Goal: Information Seeking & Learning: Find specific page/section

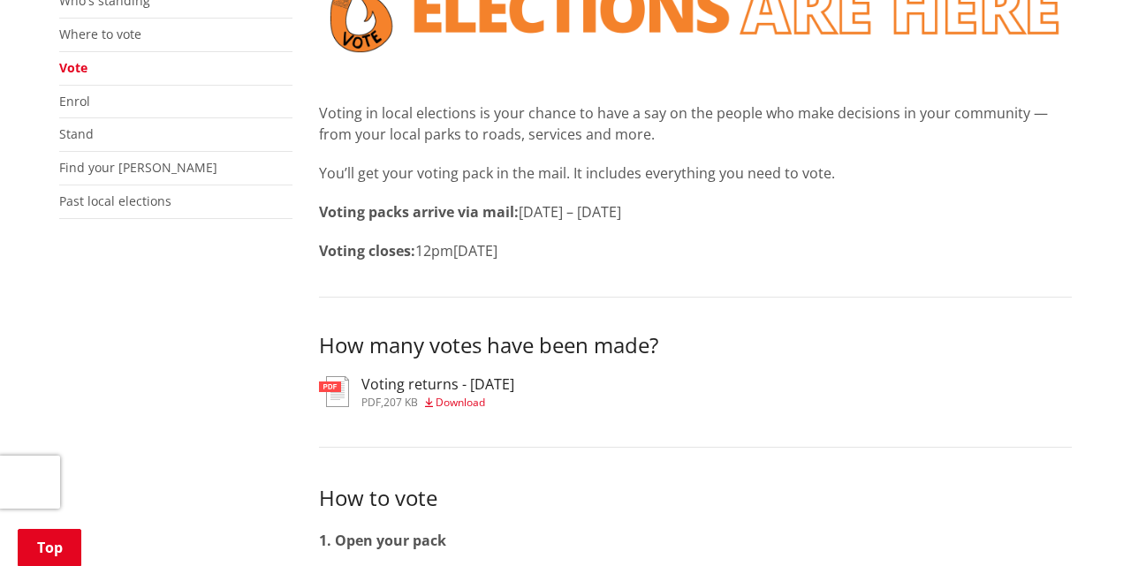
scroll to position [408, 0]
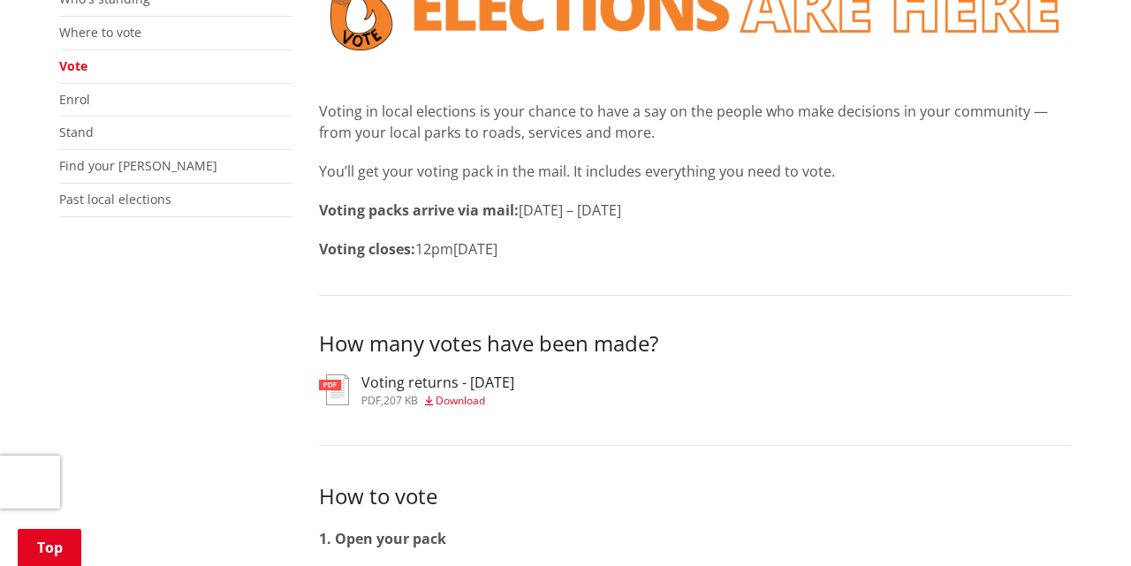
click at [468, 395] on span "Download" at bounding box center [460, 400] width 49 height 15
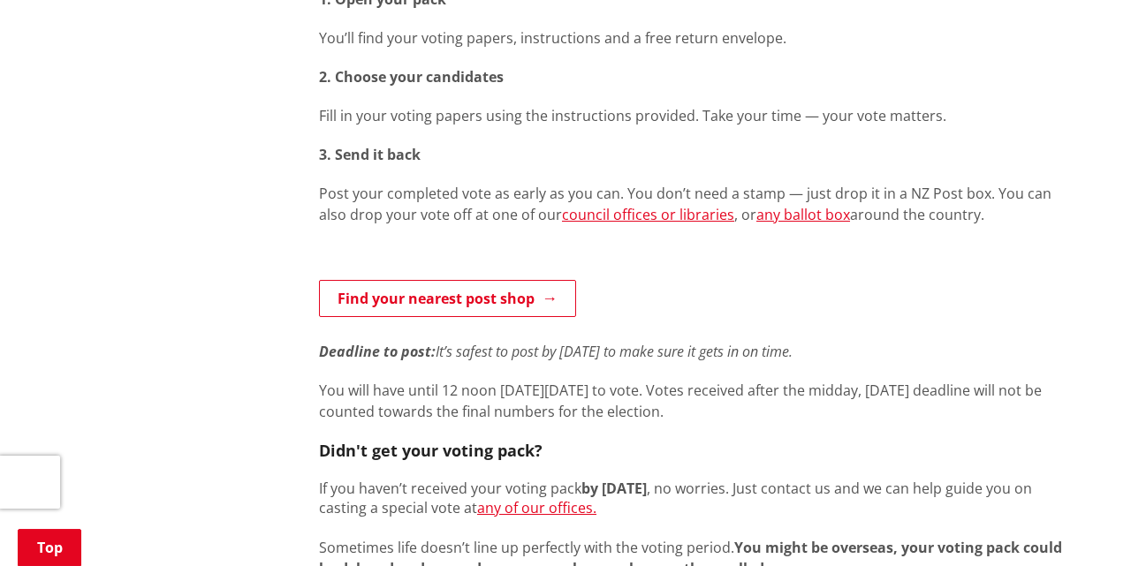
scroll to position [947, 0]
click at [787, 215] on link "any ballot box" at bounding box center [803, 215] width 94 height 19
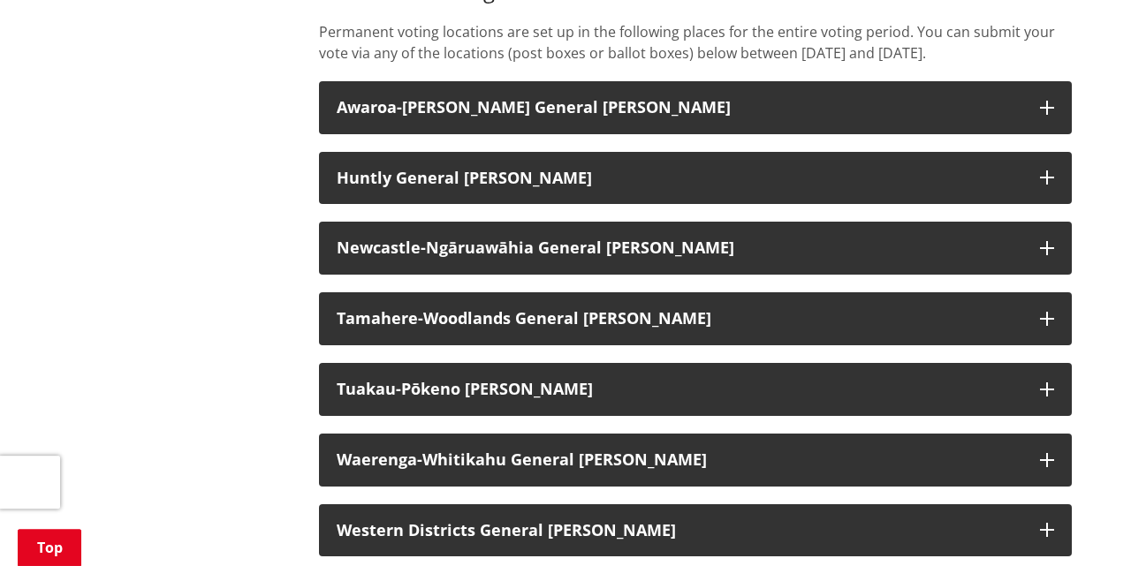
scroll to position [1457, 0]
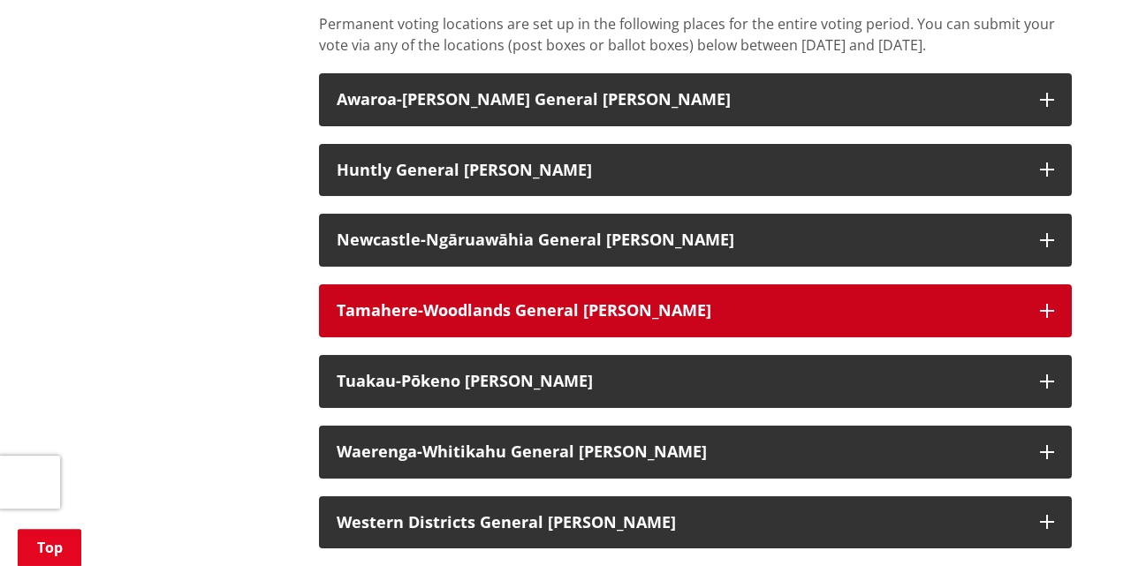
click at [938, 320] on h3 "Tamahere-Woodlands General [PERSON_NAME]" at bounding box center [680, 311] width 686 height 18
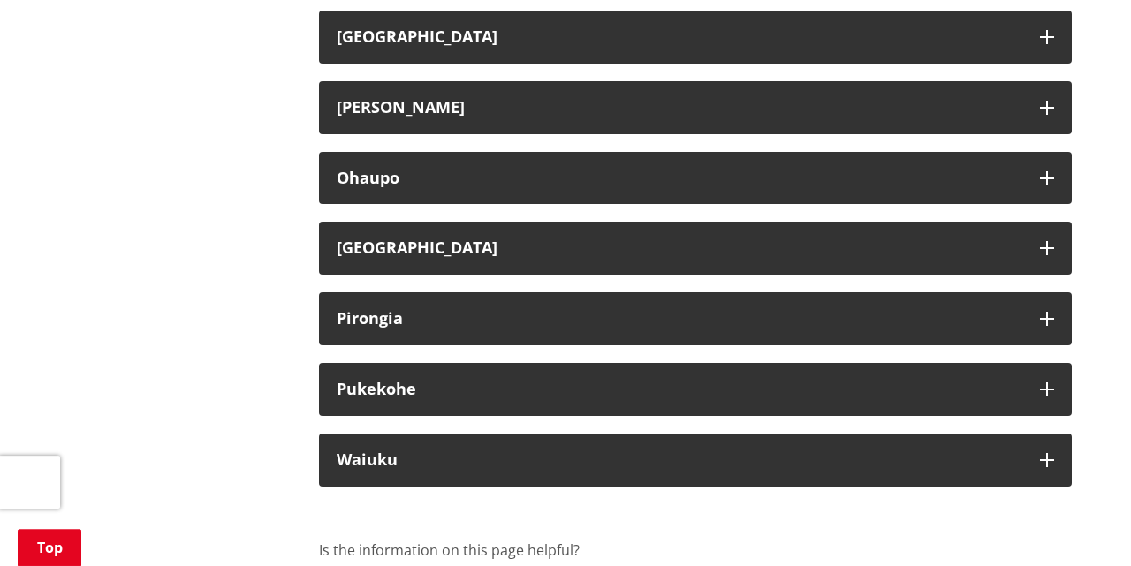
scroll to position [6232, 0]
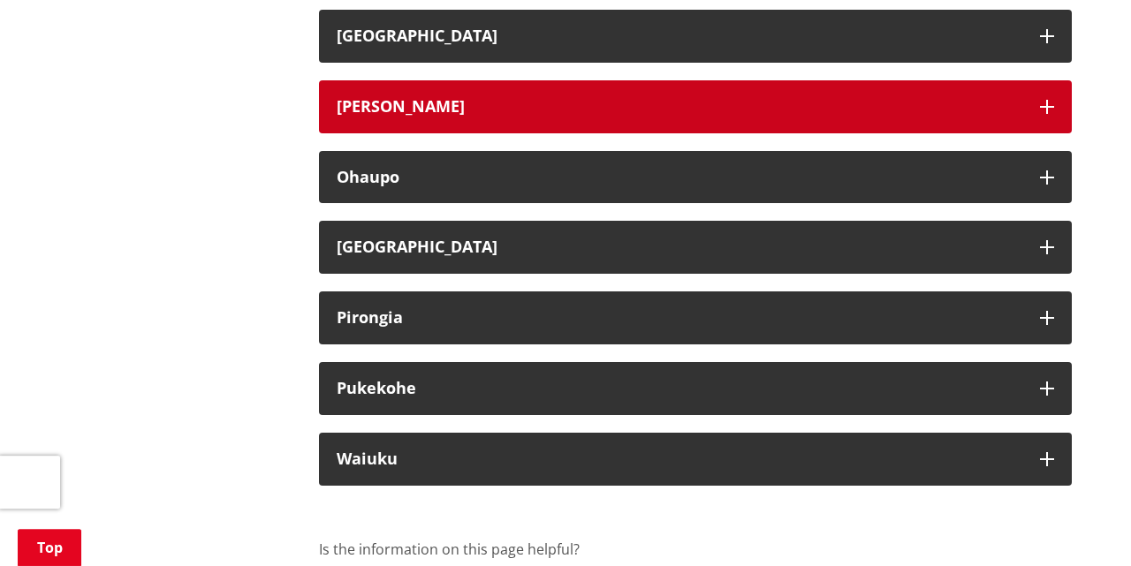
click at [913, 116] on h3 "[PERSON_NAME]" at bounding box center [680, 107] width 686 height 18
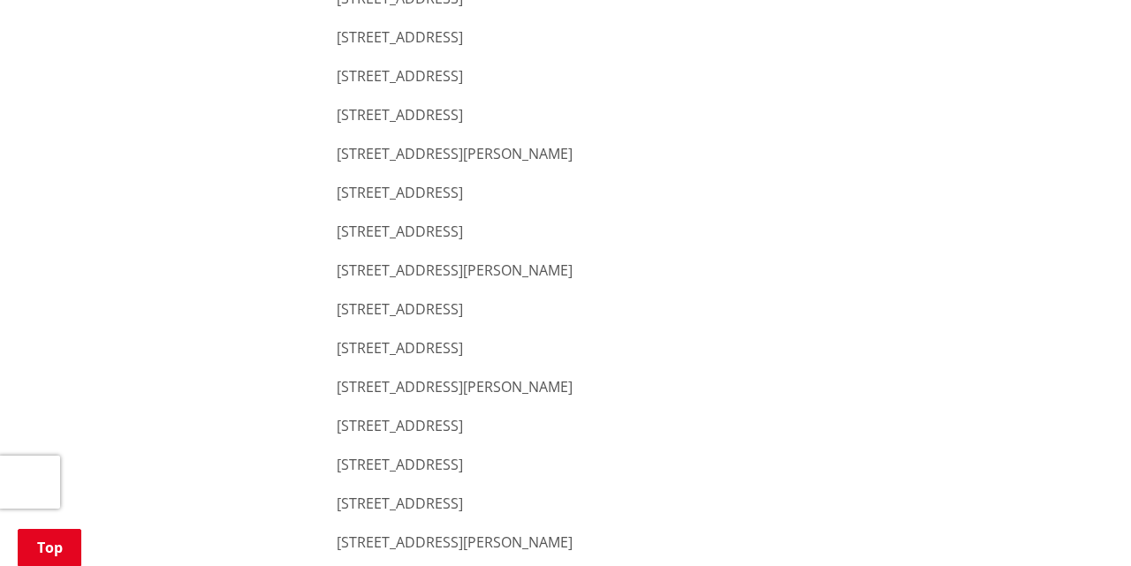
scroll to position [7487, 0]
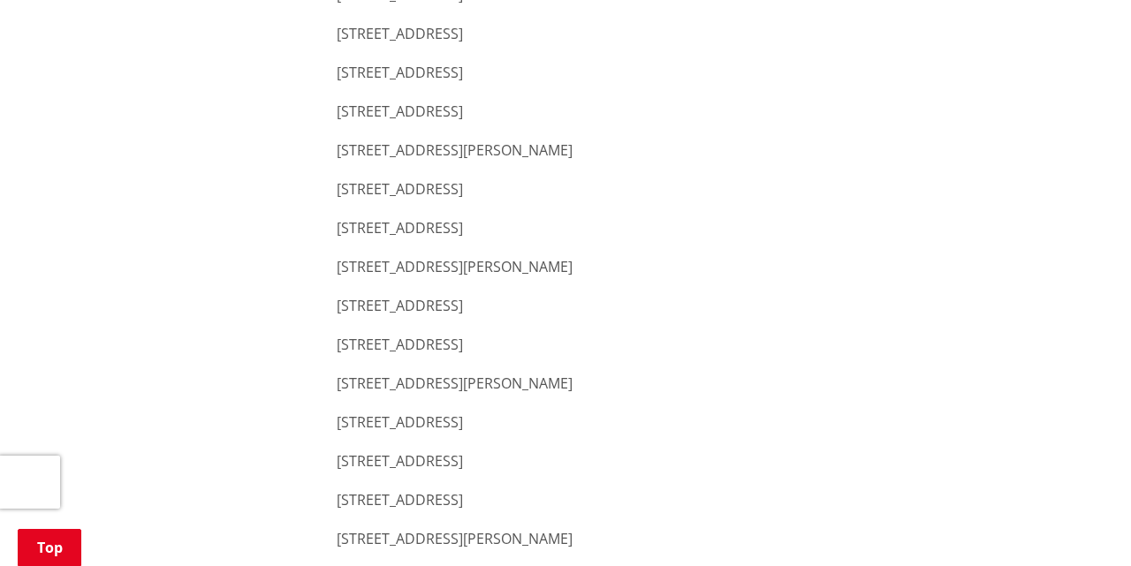
drag, startPoint x: 602, startPoint y: 326, endPoint x: 338, endPoint y: 328, distance: 263.3
click at [338, 316] on p "[STREET_ADDRESS]" at bounding box center [695, 305] width 717 height 21
click at [345, 316] on p "[STREET_ADDRESS]" at bounding box center [695, 305] width 717 height 21
drag, startPoint x: 339, startPoint y: 324, endPoint x: 606, endPoint y: 326, distance: 266.8
click at [606, 316] on p "[STREET_ADDRESS]" at bounding box center [695, 305] width 717 height 21
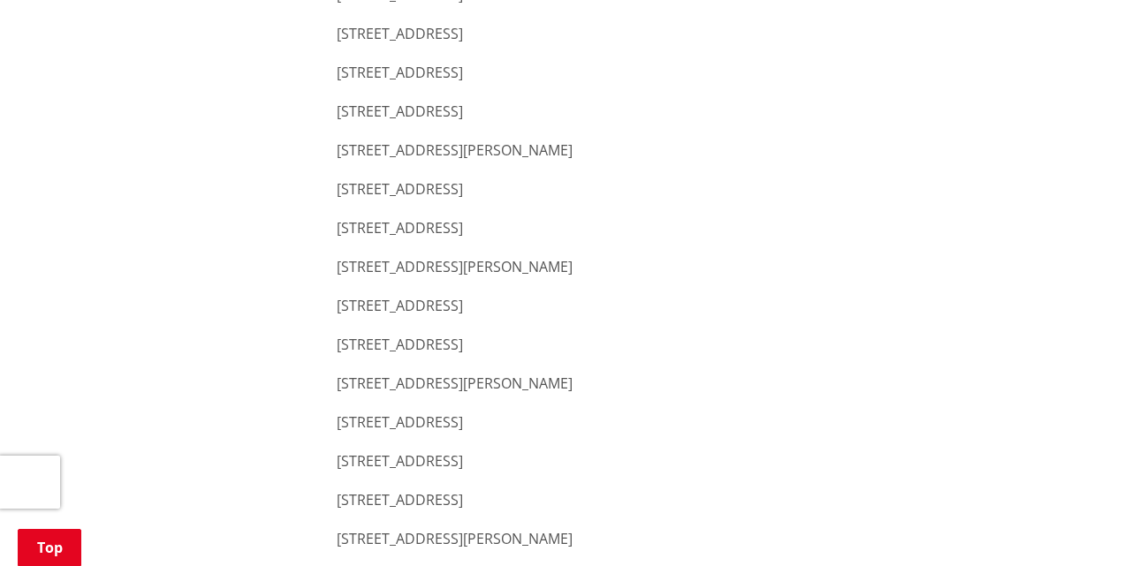
click at [586, 316] on p "[STREET_ADDRESS]" at bounding box center [695, 305] width 717 height 21
drag, startPoint x: 603, startPoint y: 327, endPoint x: 384, endPoint y: 313, distance: 218.7
drag, startPoint x: 340, startPoint y: 327, endPoint x: 630, endPoint y: 342, distance: 290.2
